Goal: Information Seeking & Learning: Learn about a topic

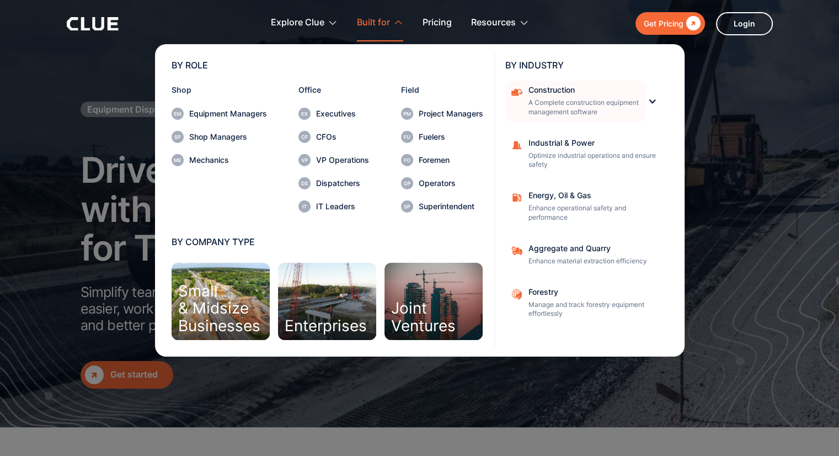
click at [610, 120] on link "Construction A Complete construction equipment management software" at bounding box center [575, 102] width 141 height 42
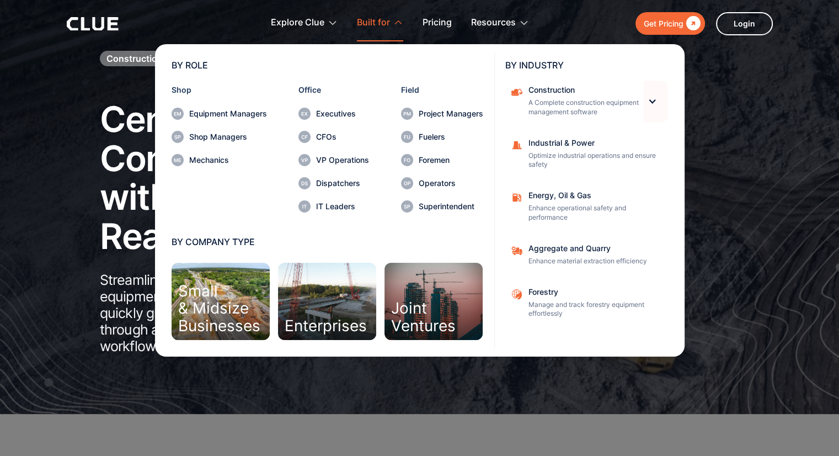
click at [653, 103] on div at bounding box center [652, 101] width 9 height 9
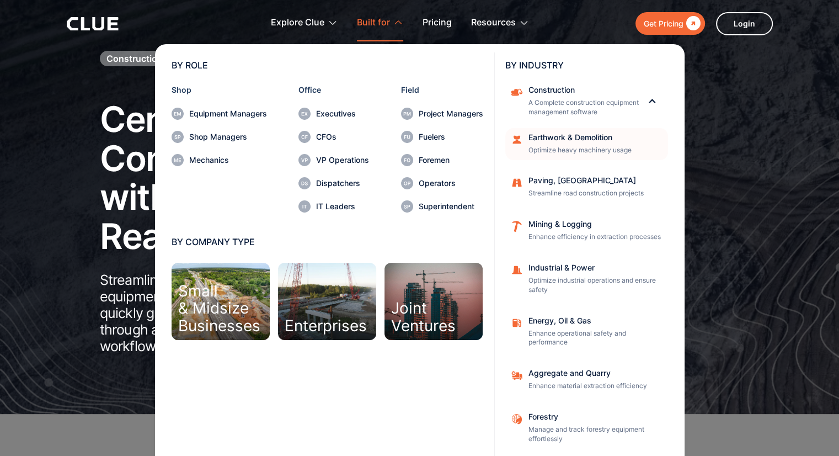
click at [592, 141] on div "Earthwork & Demolition" at bounding box center [595, 138] width 132 height 8
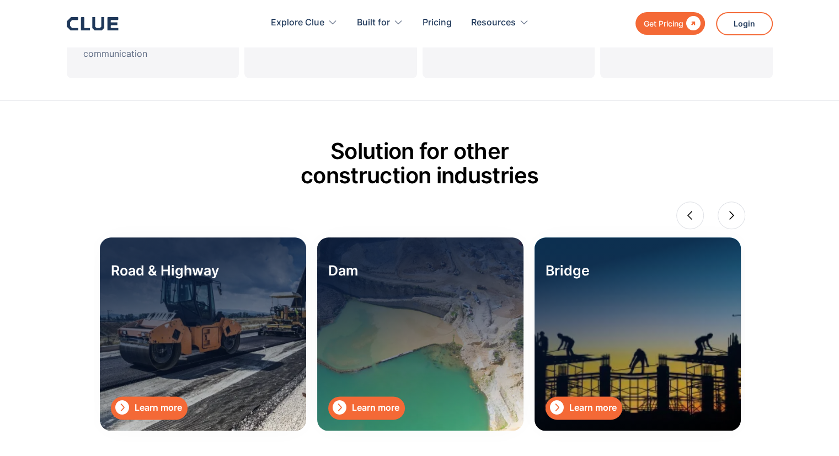
scroll to position [1245, 0]
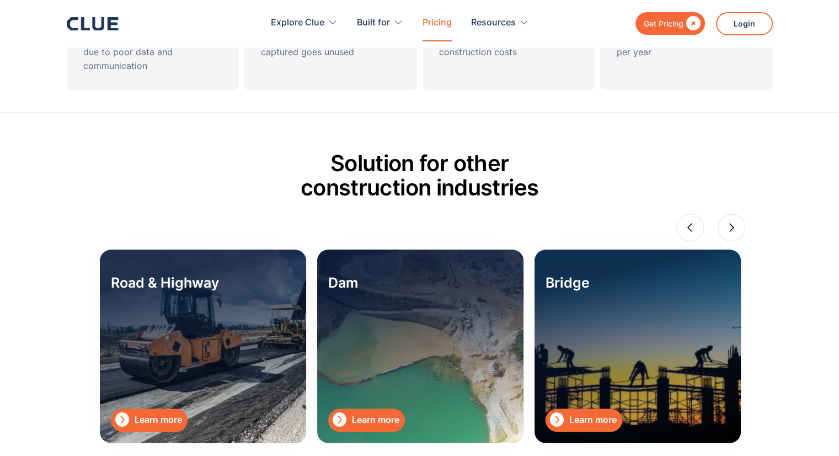
click at [432, 14] on link "Pricing" at bounding box center [437, 23] width 29 height 35
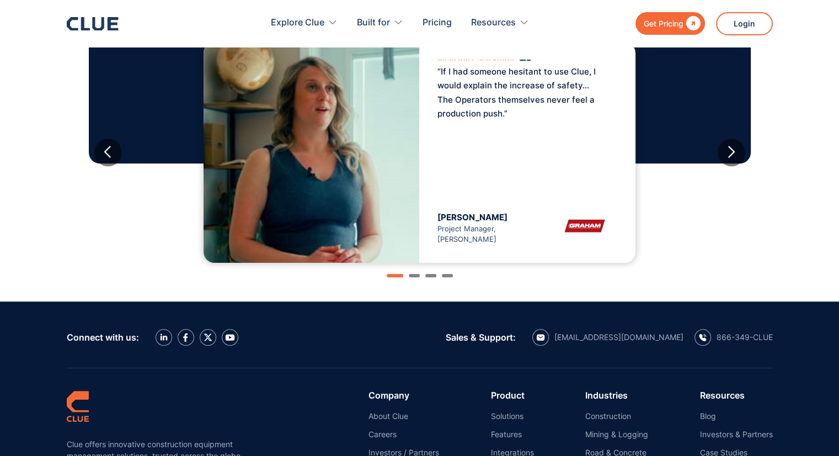
scroll to position [1104, 0]
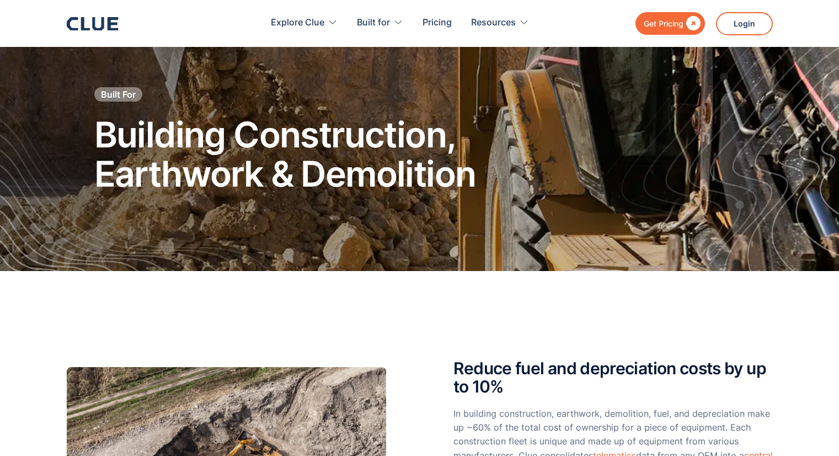
scroll to position [1245, 0]
